Goal: Task Accomplishment & Management: Complete application form

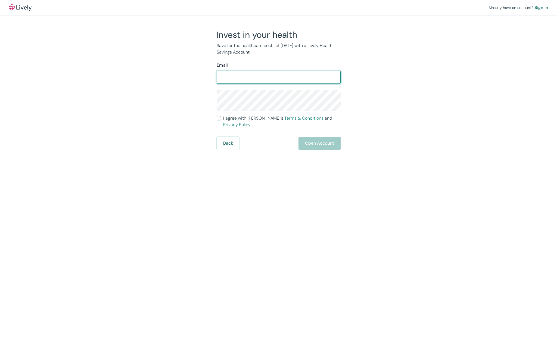
click at [309, 81] on input "Email" at bounding box center [279, 77] width 124 height 11
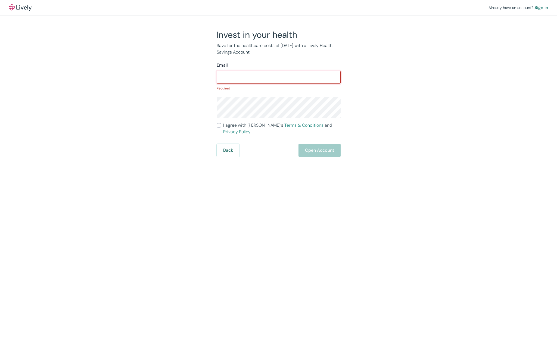
click at [280, 78] on input "Email" at bounding box center [279, 77] width 124 height 11
paste input "[PERSON_NAME][EMAIL_ADDRESS][PERSON_NAME][DOMAIN_NAME]"
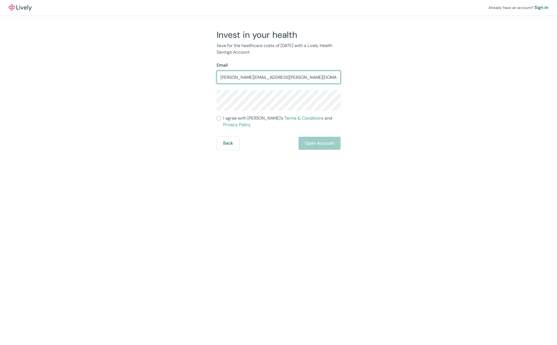
type input "[PERSON_NAME][EMAIL_ADDRESS][PERSON_NAME][DOMAIN_NAME]"
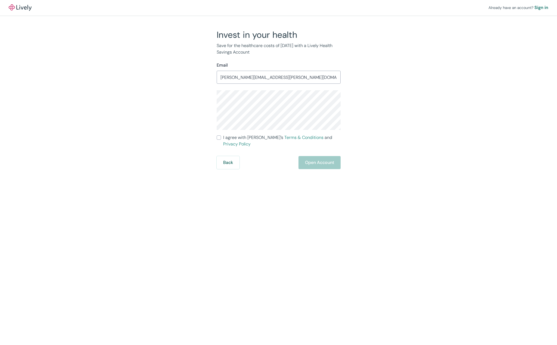
click at [352, 103] on div "Invest in your health Save for the healthcare costs of [DATE] with a Lively Hea…" at bounding box center [275, 99] width 261 height 140
click at [220, 139] on input "I agree with Lively’s Terms & Conditions and Privacy Policy" at bounding box center [219, 137] width 4 height 4
checkbox input "true"
click at [538, 7] on div "Sign in" at bounding box center [542, 7] width 14 height 7
